Goal: Find specific page/section: Find specific page/section

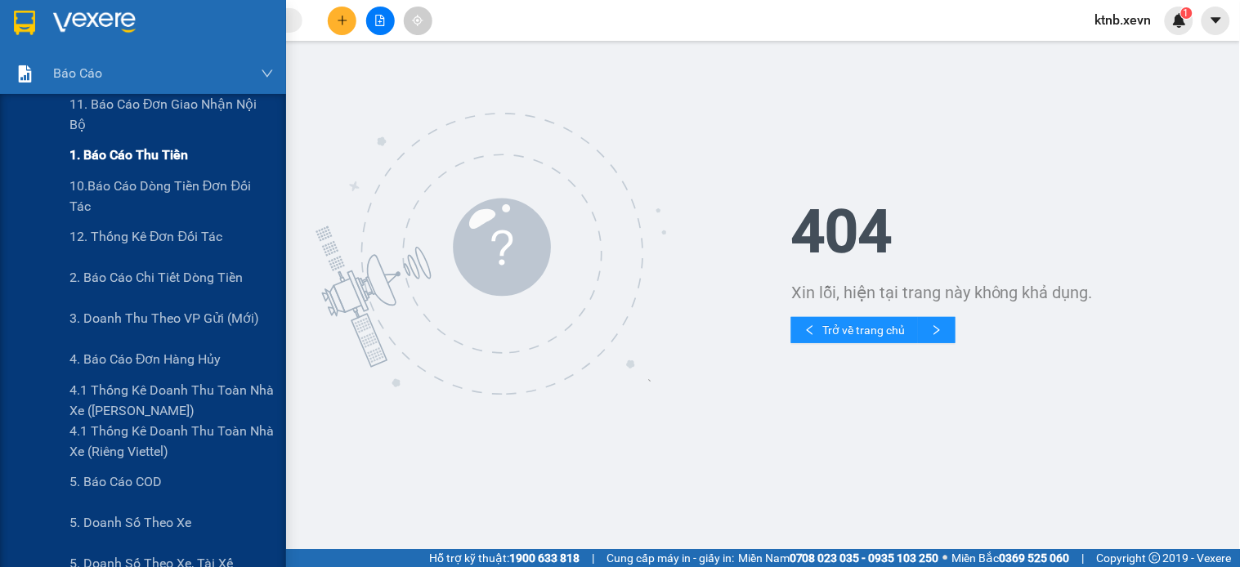
click at [98, 156] on span "1. Báo cáo thu tiền" at bounding box center [128, 155] width 118 height 20
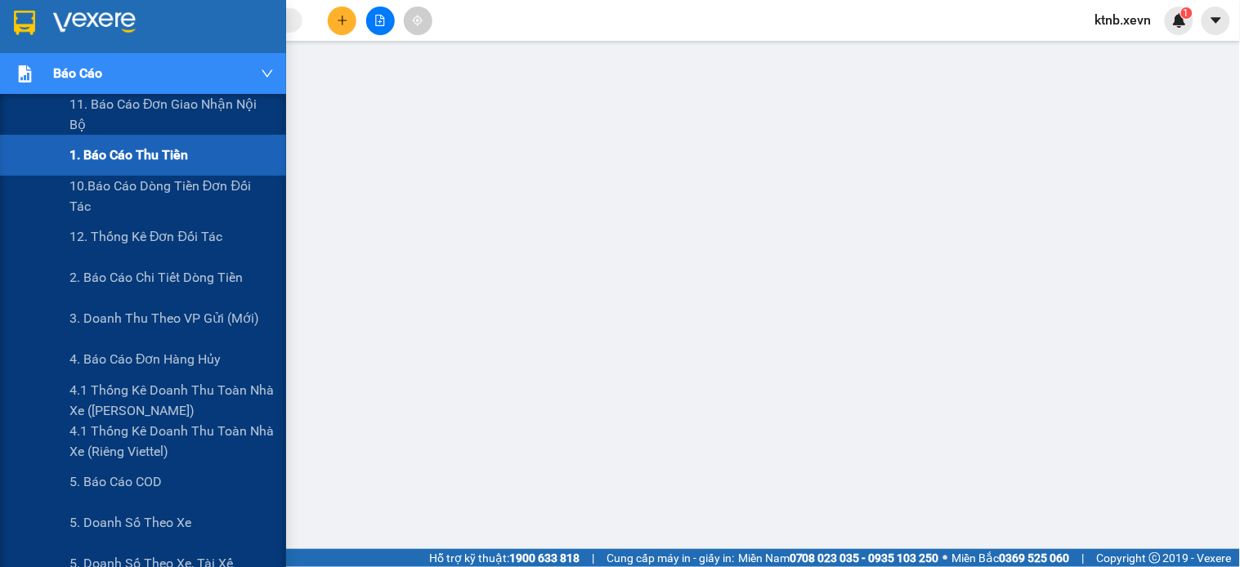
click at [98, 156] on span "1. Báo cáo thu tiền" at bounding box center [128, 155] width 118 height 20
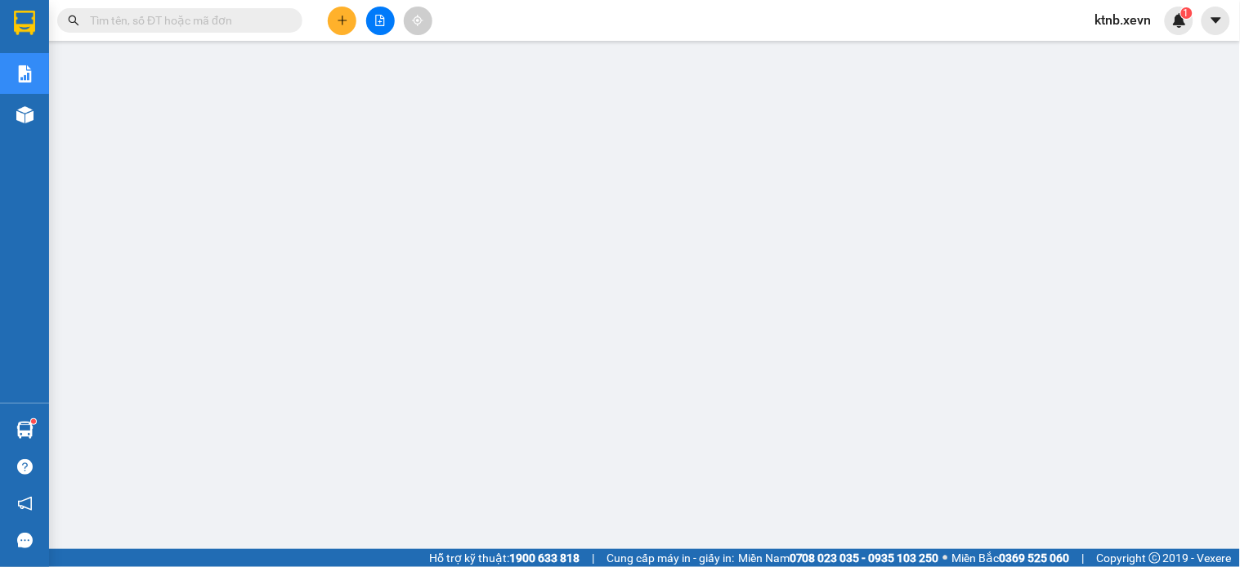
click at [212, 20] on input "text" at bounding box center [186, 20] width 193 height 18
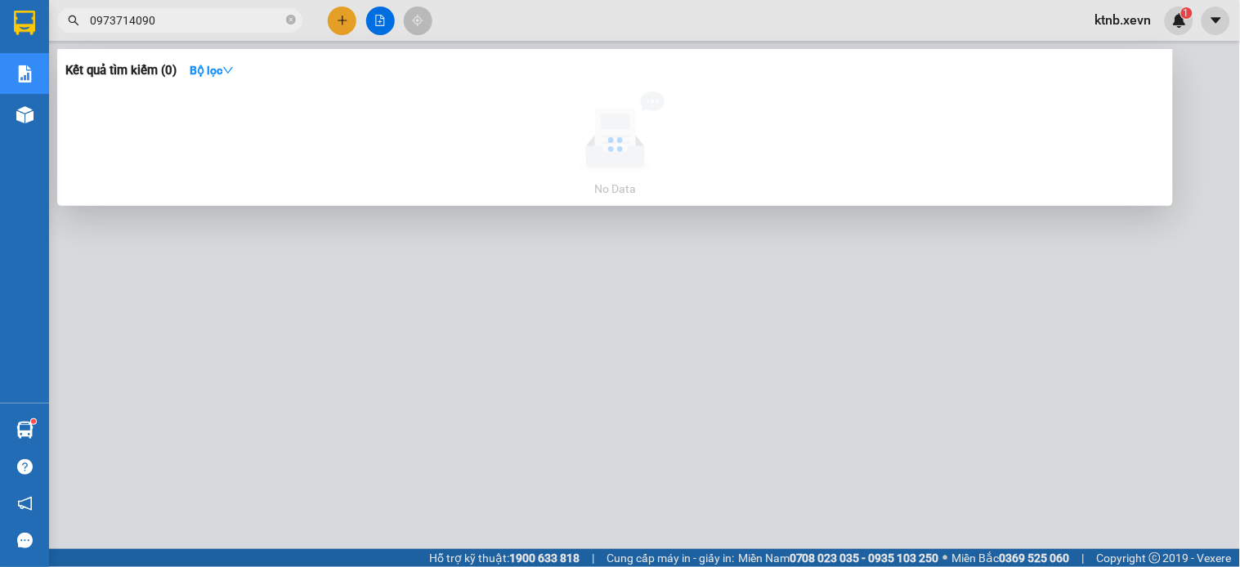
type input "0973714090"
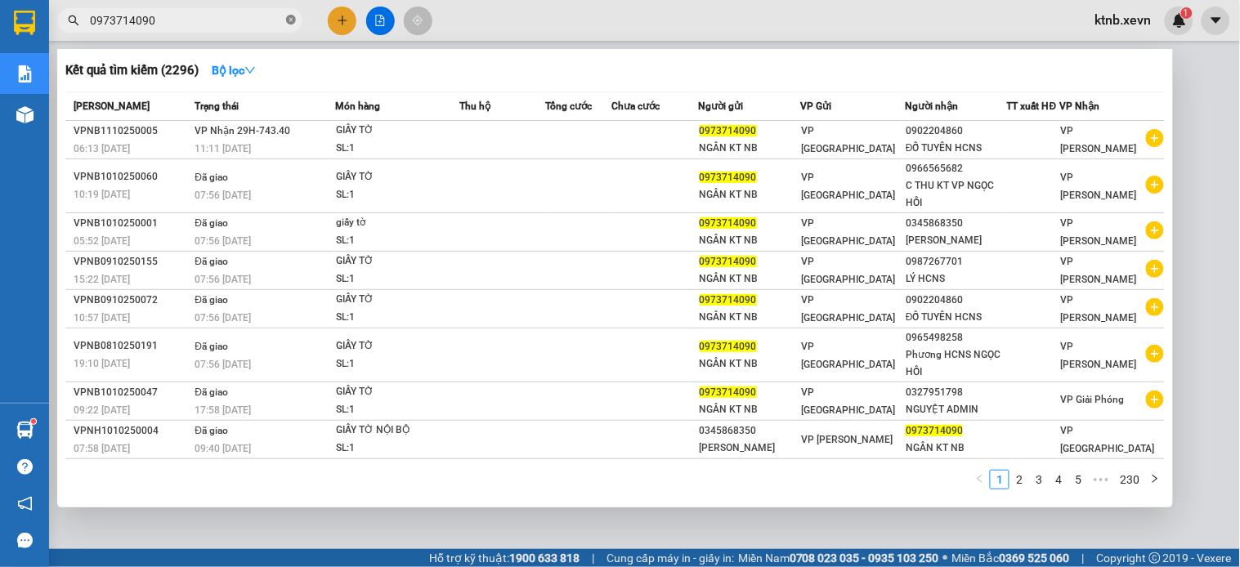
click at [291, 22] on icon "close-circle" at bounding box center [291, 20] width 10 height 10
